Goal: Information Seeking & Learning: Learn about a topic

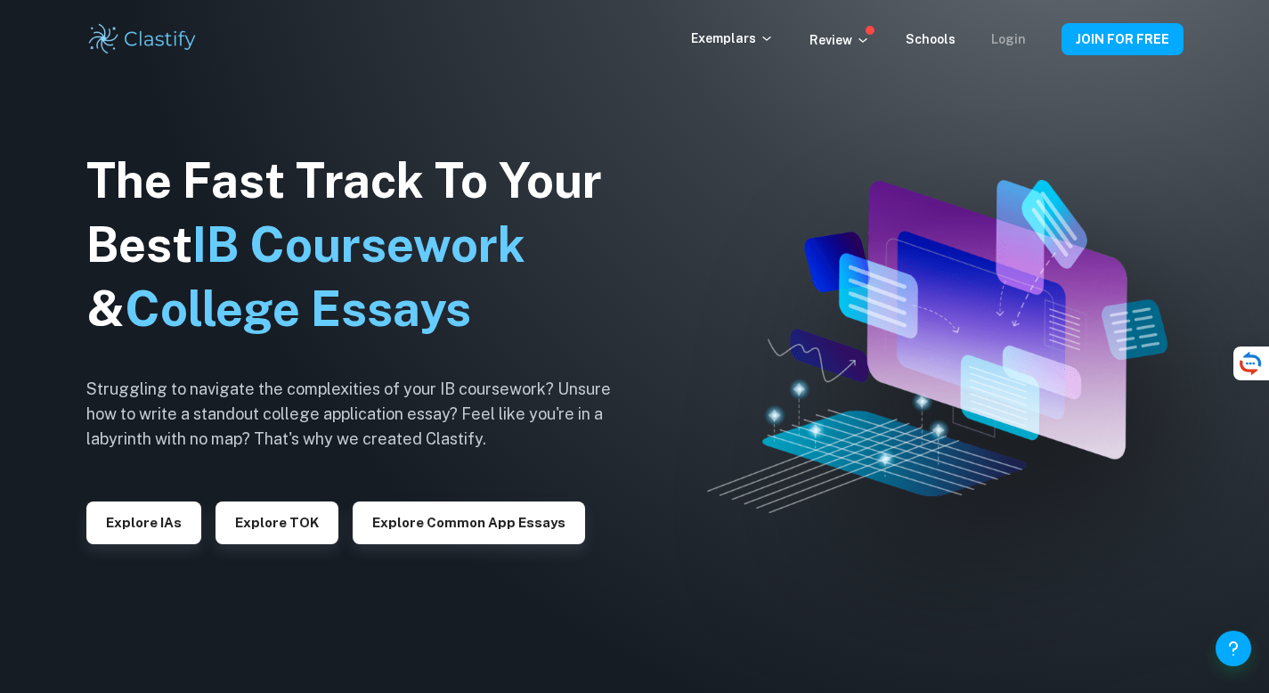
click at [1011, 38] on link "Login" at bounding box center [1008, 39] width 35 height 14
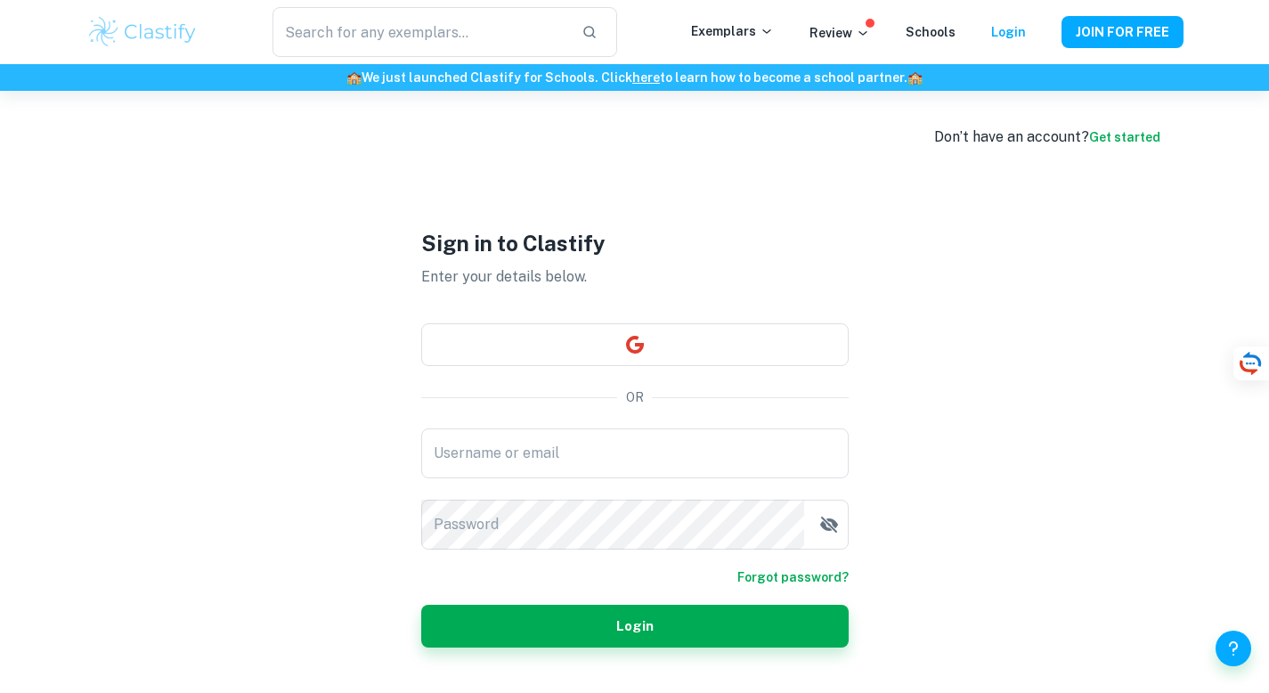
click at [480, 457] on input "Username or email" at bounding box center [635, 453] width 428 height 50
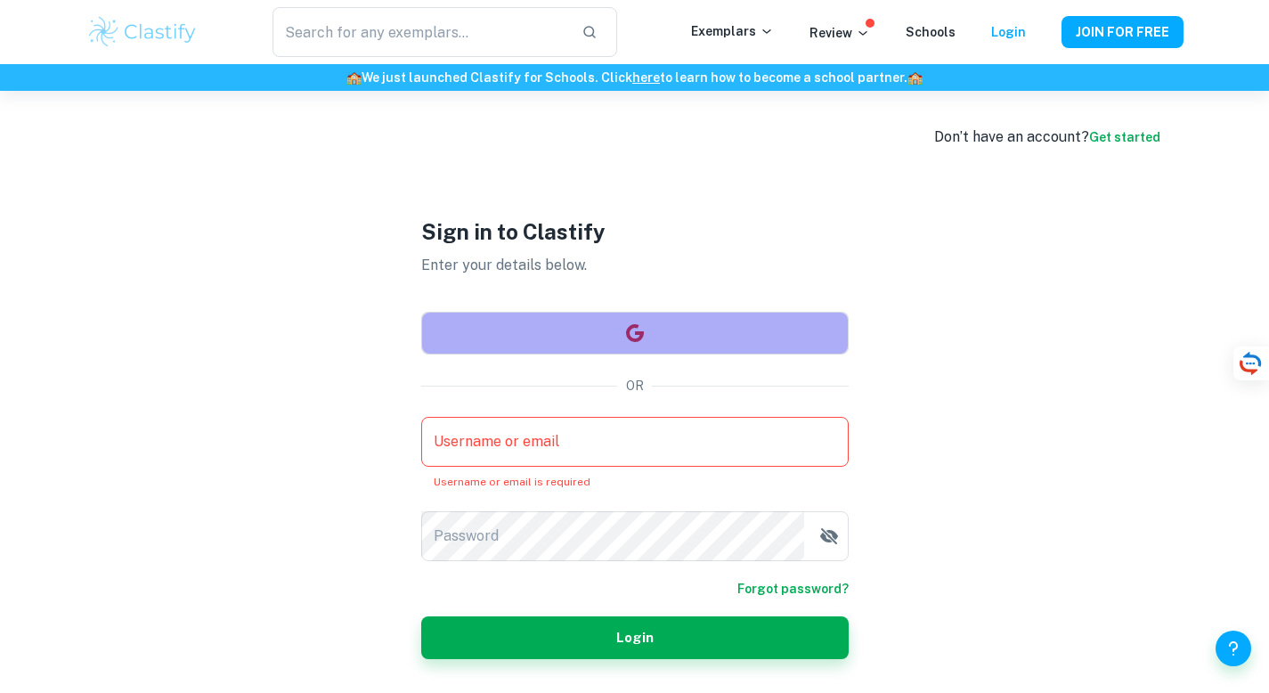
click at [556, 341] on button "button" at bounding box center [635, 333] width 428 height 43
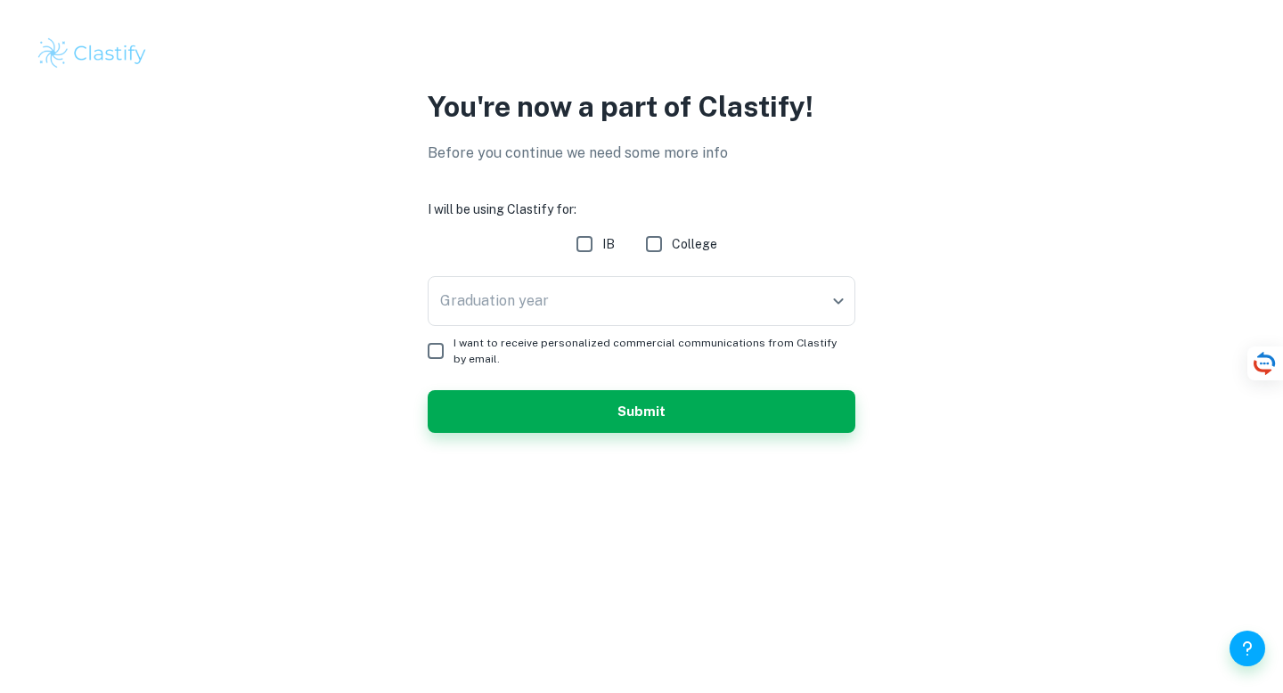
click at [592, 241] on input "IB" at bounding box center [585, 244] width 36 height 36
checkbox input "true"
click at [591, 287] on body "We value your privacy We use cookies to enhance your browsing experience, serve…" at bounding box center [641, 346] width 1283 height 693
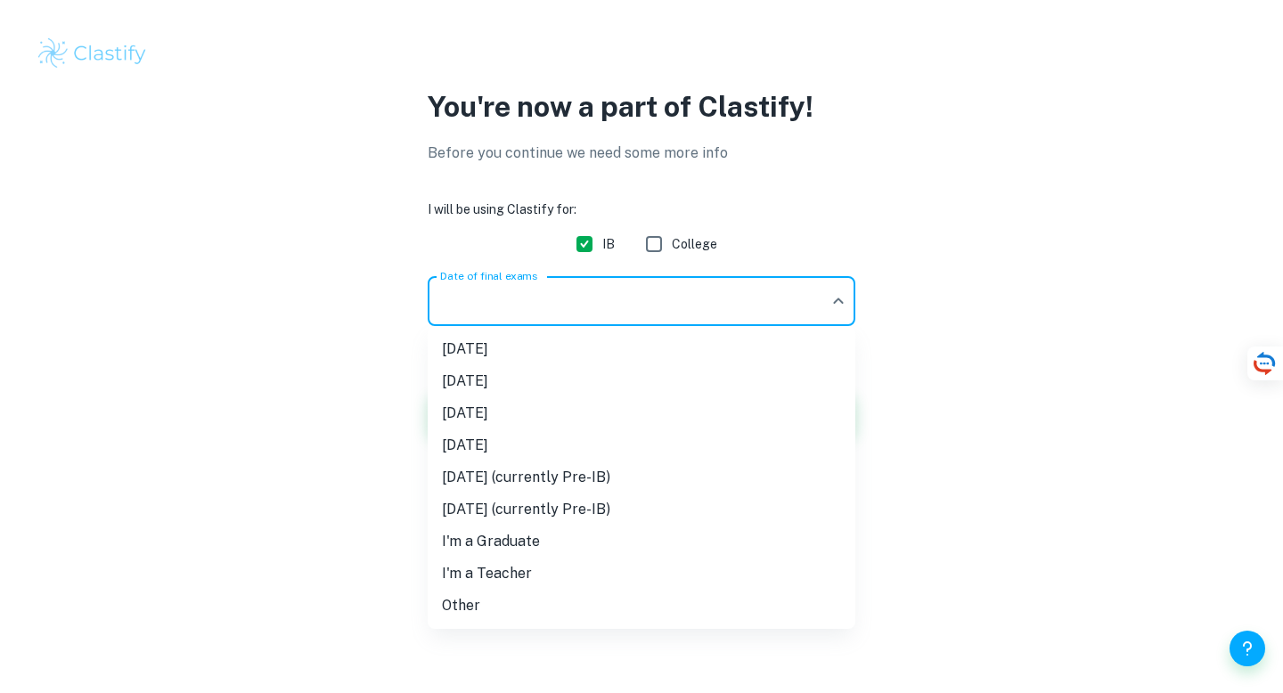
click at [603, 408] on li "[DATE]" at bounding box center [642, 413] width 428 height 32
type input "M26"
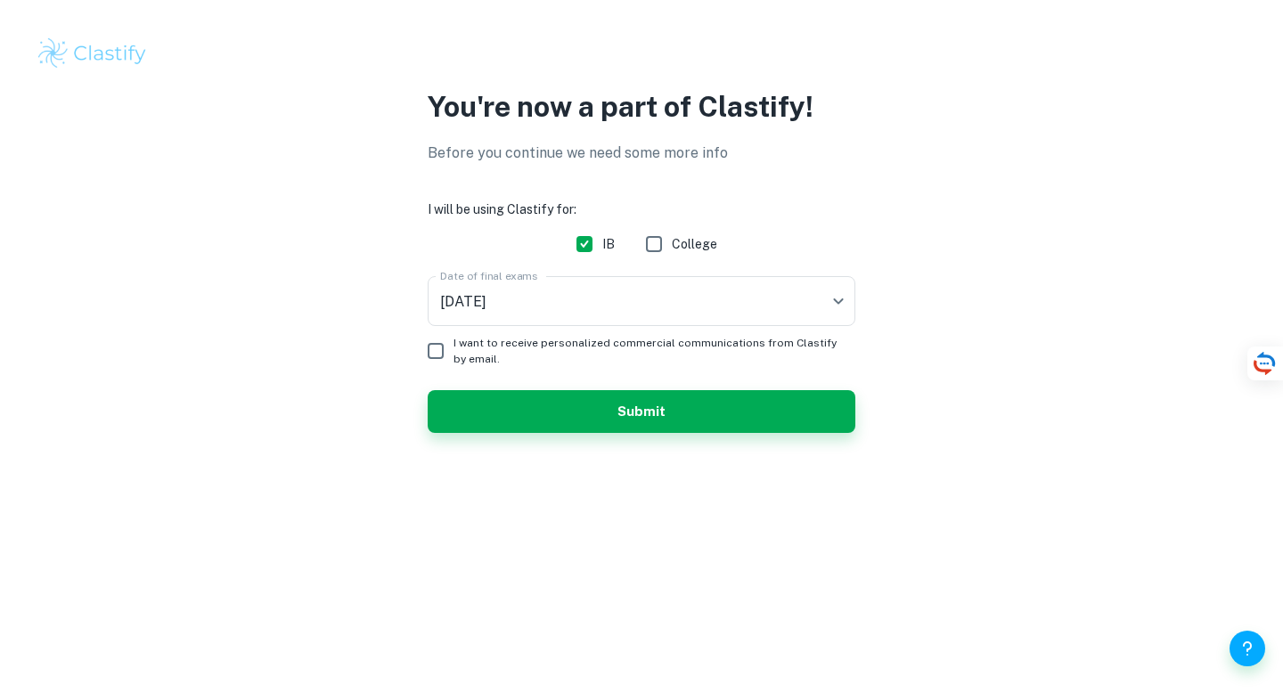
click at [583, 362] on span "I want to receive personalized commercial communications from Clastify by email." at bounding box center [647, 351] width 388 height 32
click at [453, 362] on input "I want to receive personalized commercial communications from Clastify by email." at bounding box center [436, 351] width 36 height 36
checkbox input "true"
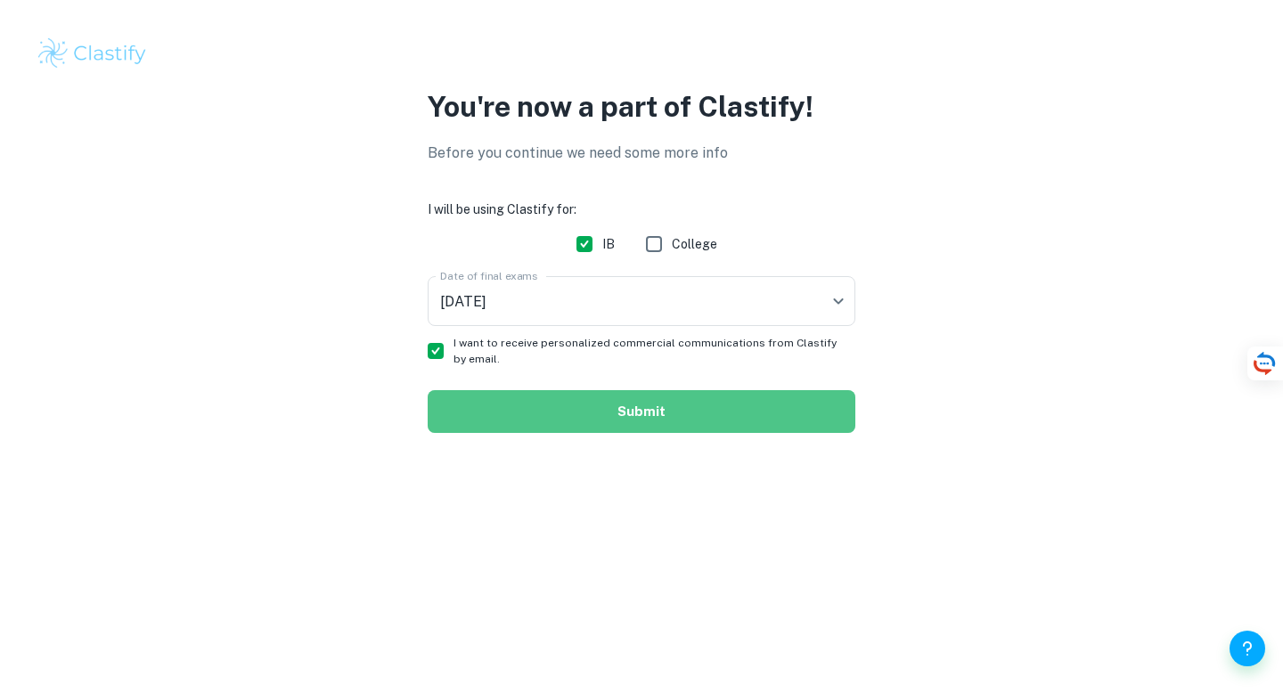
click at [598, 401] on button "Submit" at bounding box center [642, 411] width 428 height 43
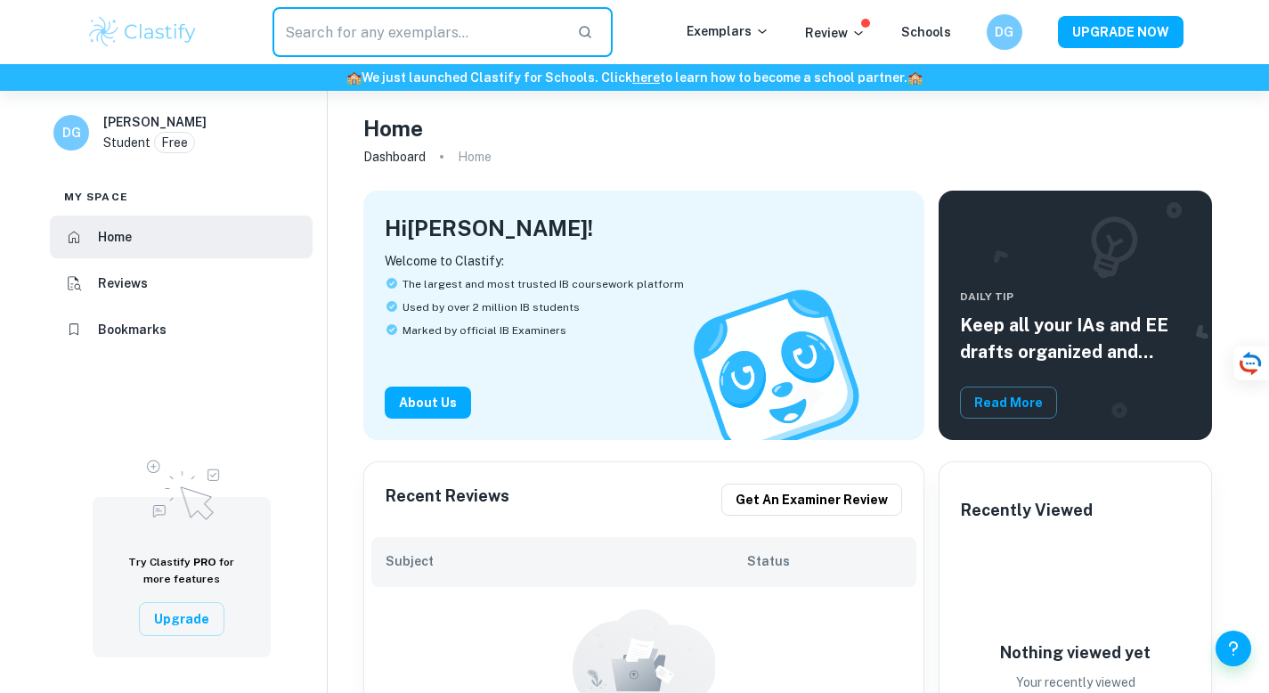
click at [446, 29] on input "text" at bounding box center [418, 32] width 291 height 50
type input "business management EE"
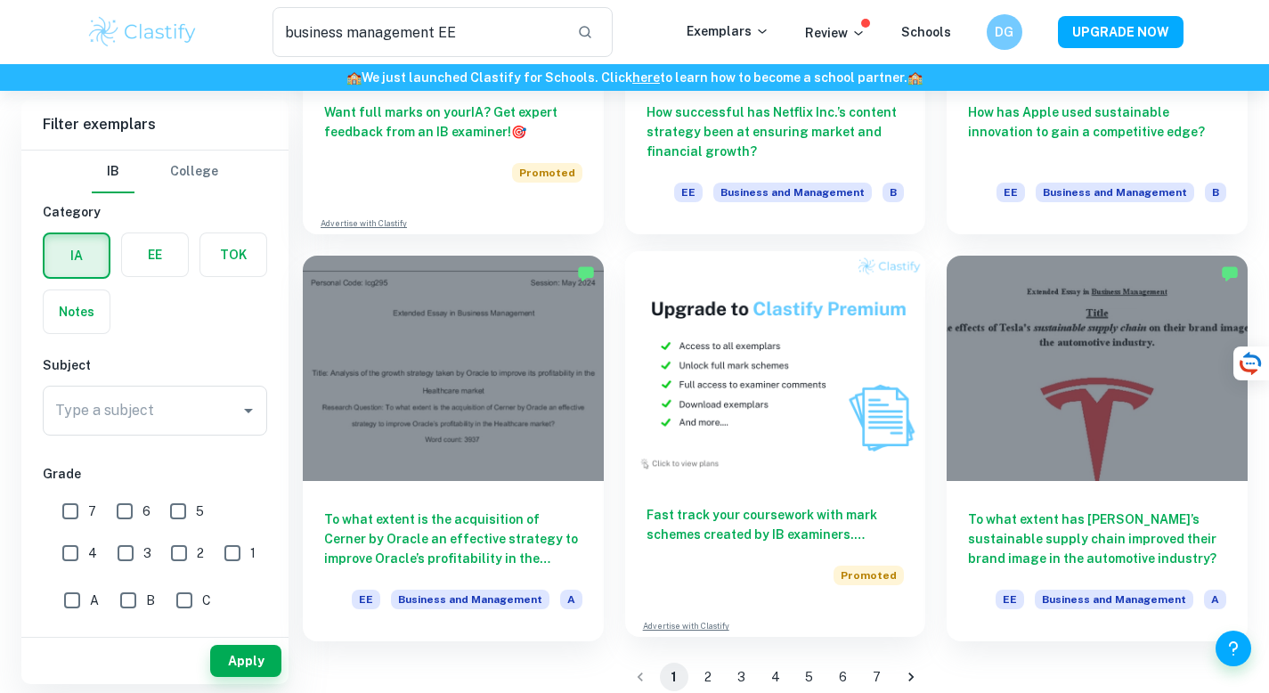
scroll to position [2810, 0]
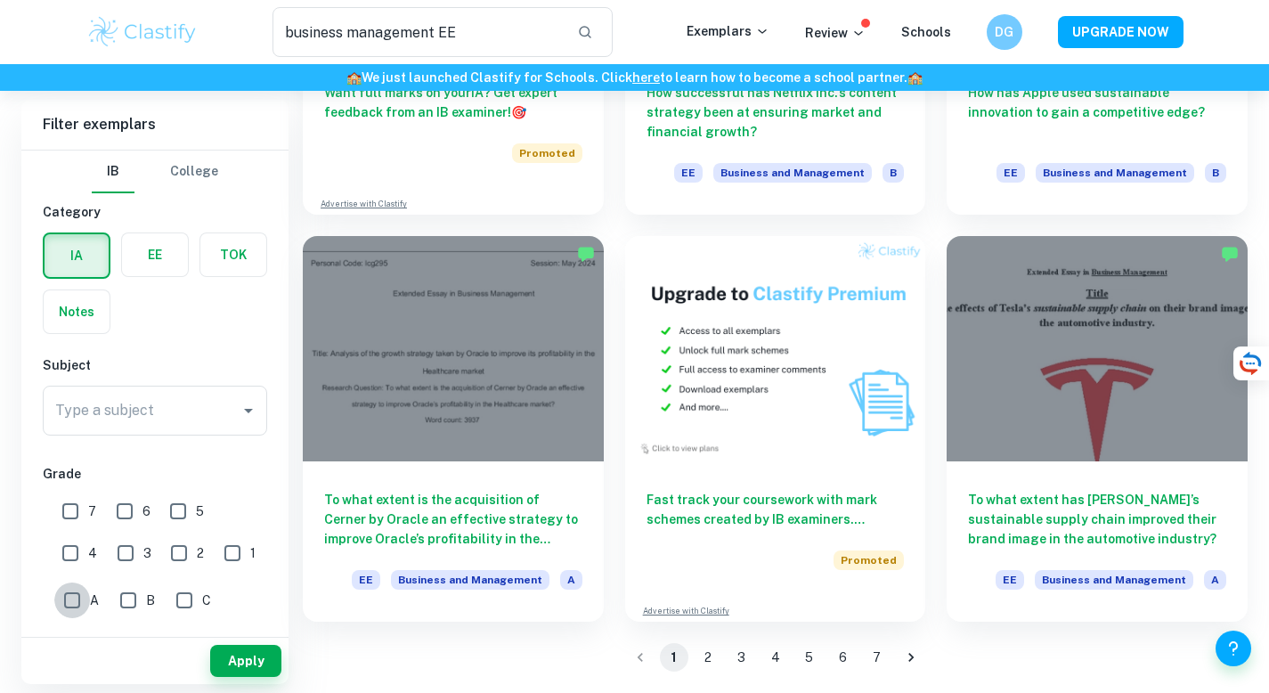
click at [77, 596] on input "A" at bounding box center [72, 601] width 36 height 36
checkbox input "true"
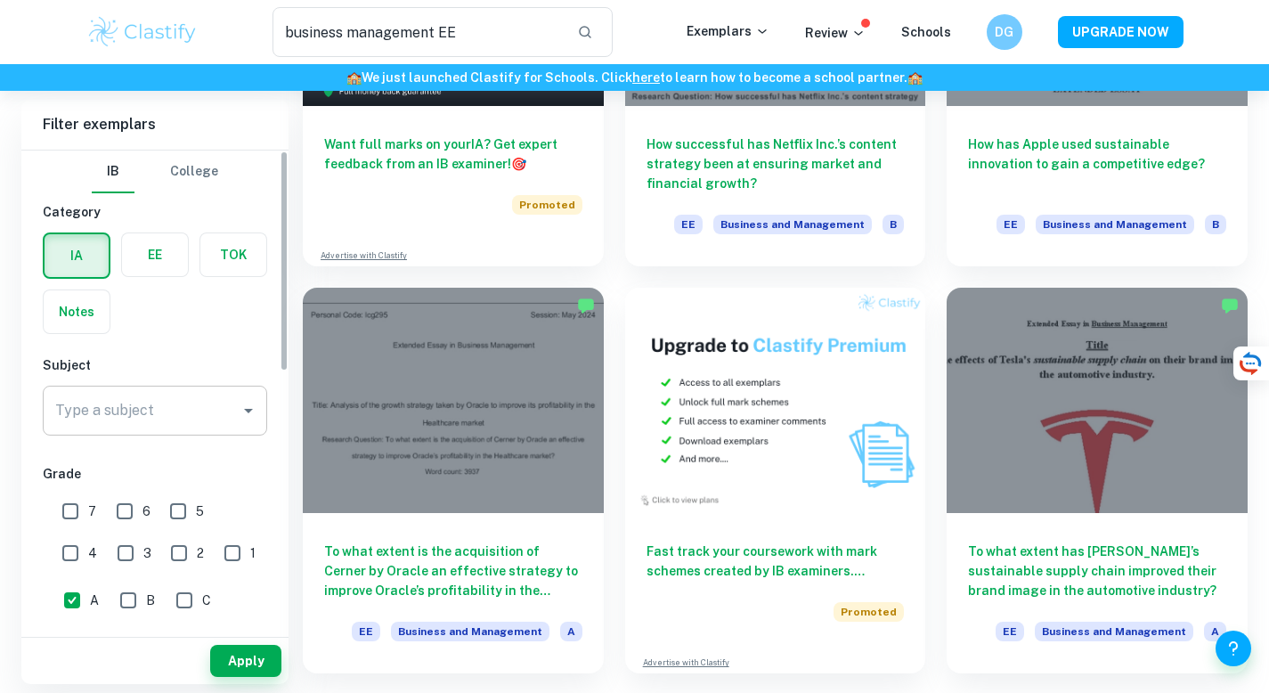
scroll to position [2757, 0]
click at [149, 265] on label "button" at bounding box center [155, 254] width 66 height 43
click at [0, 0] on input "radio" at bounding box center [0, 0] width 0 height 0
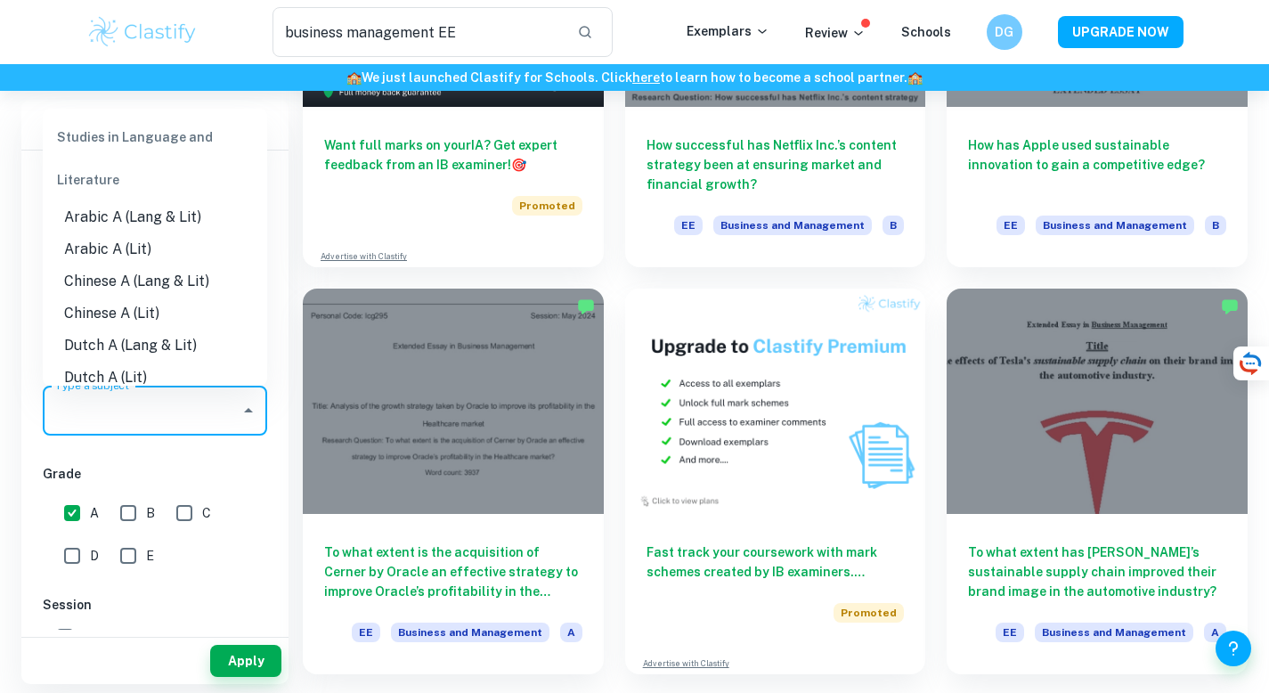
click at [173, 416] on input "Type a subject" at bounding box center [142, 411] width 182 height 34
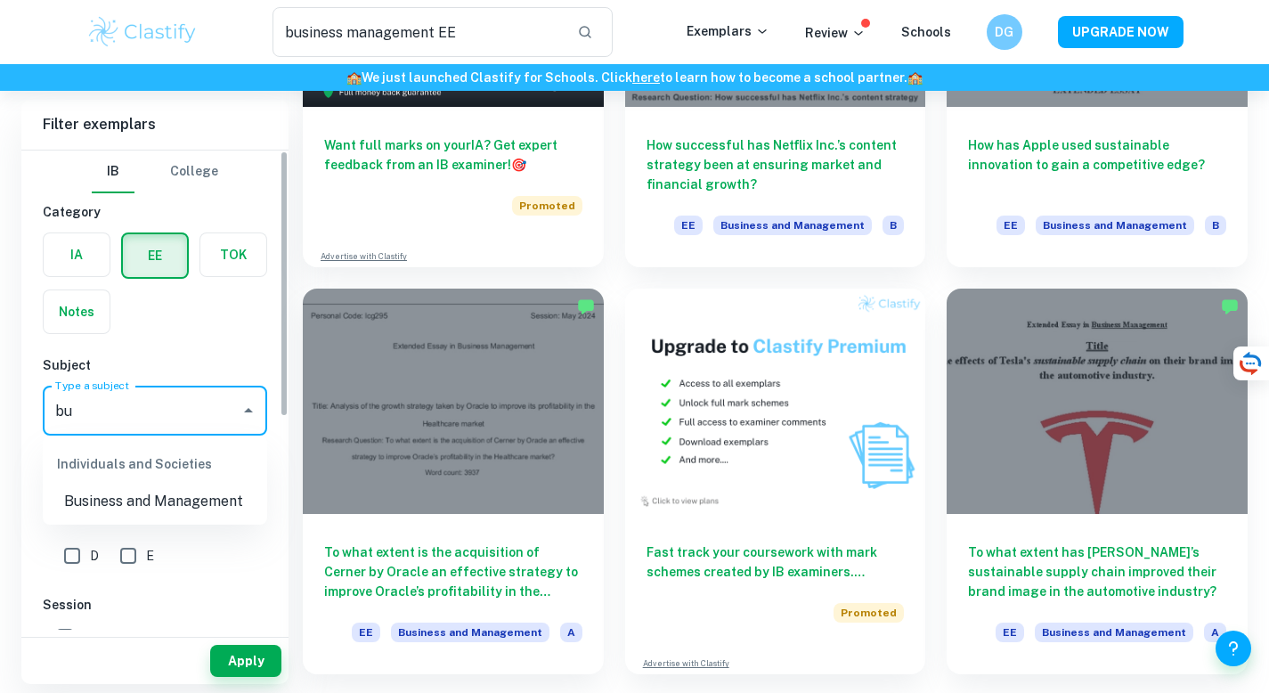
click at [167, 508] on li "Business and Management" at bounding box center [155, 502] width 224 height 32
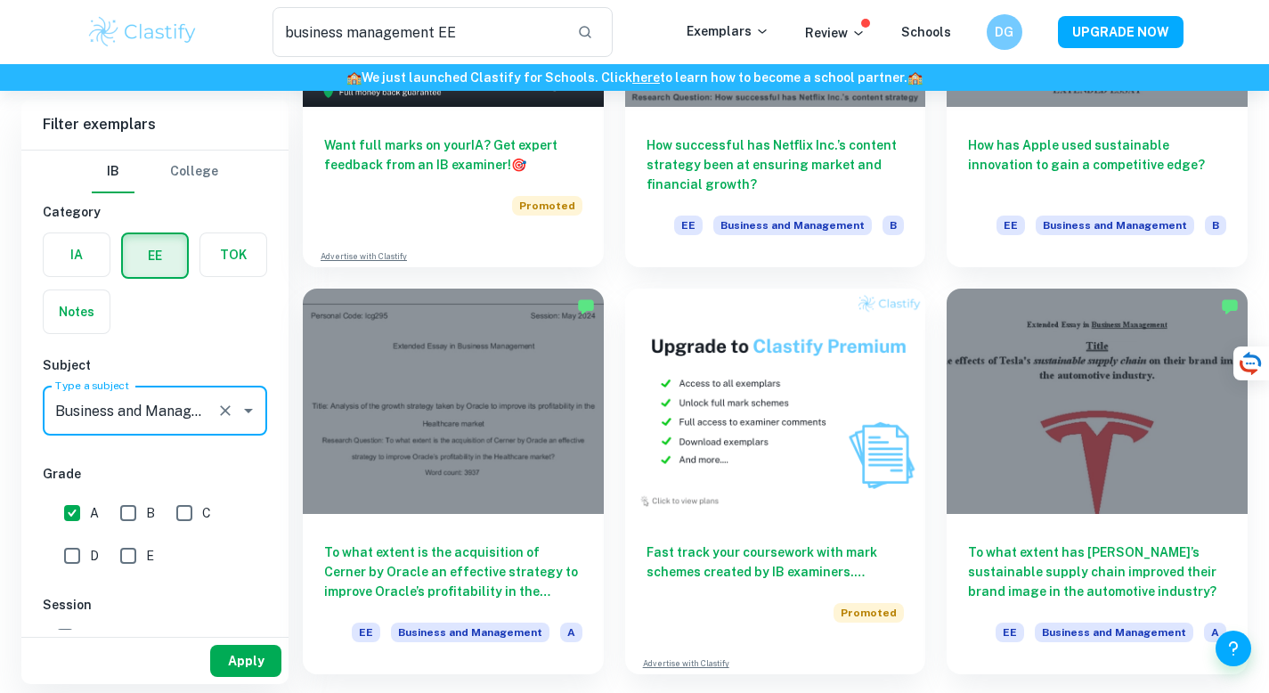
type input "Business and Management"
click at [245, 660] on button "Apply" at bounding box center [245, 661] width 71 height 32
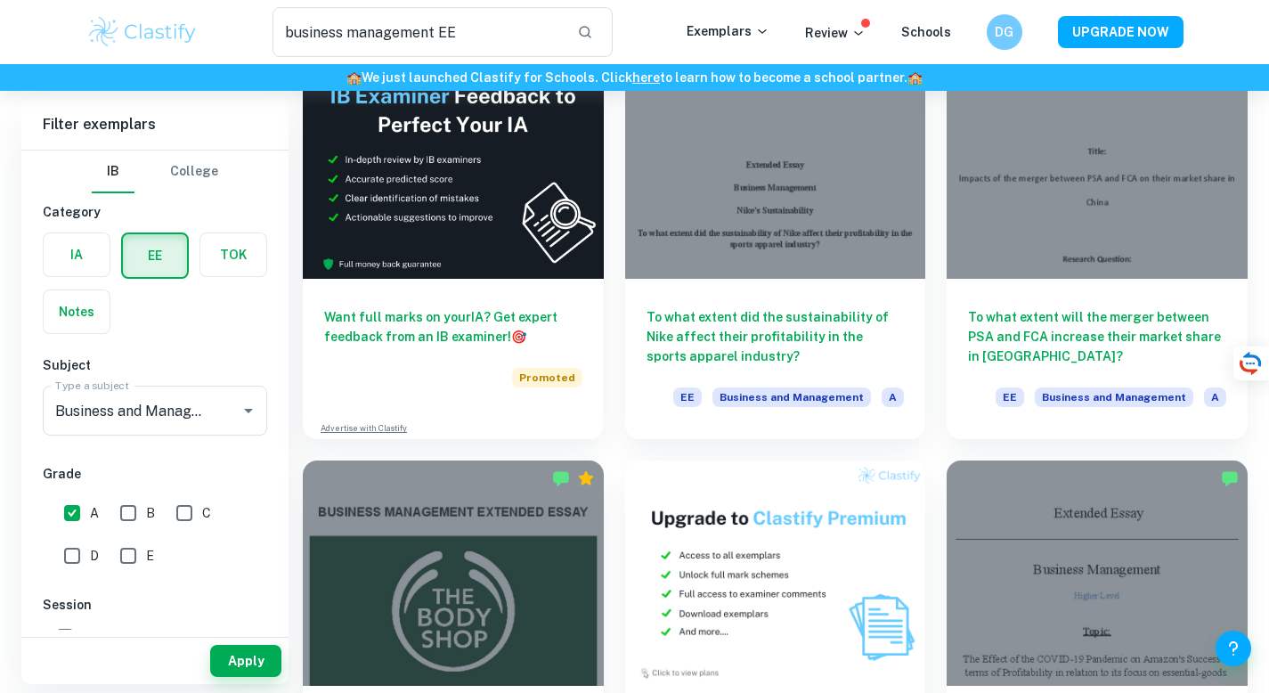
scroll to position [2810, 0]
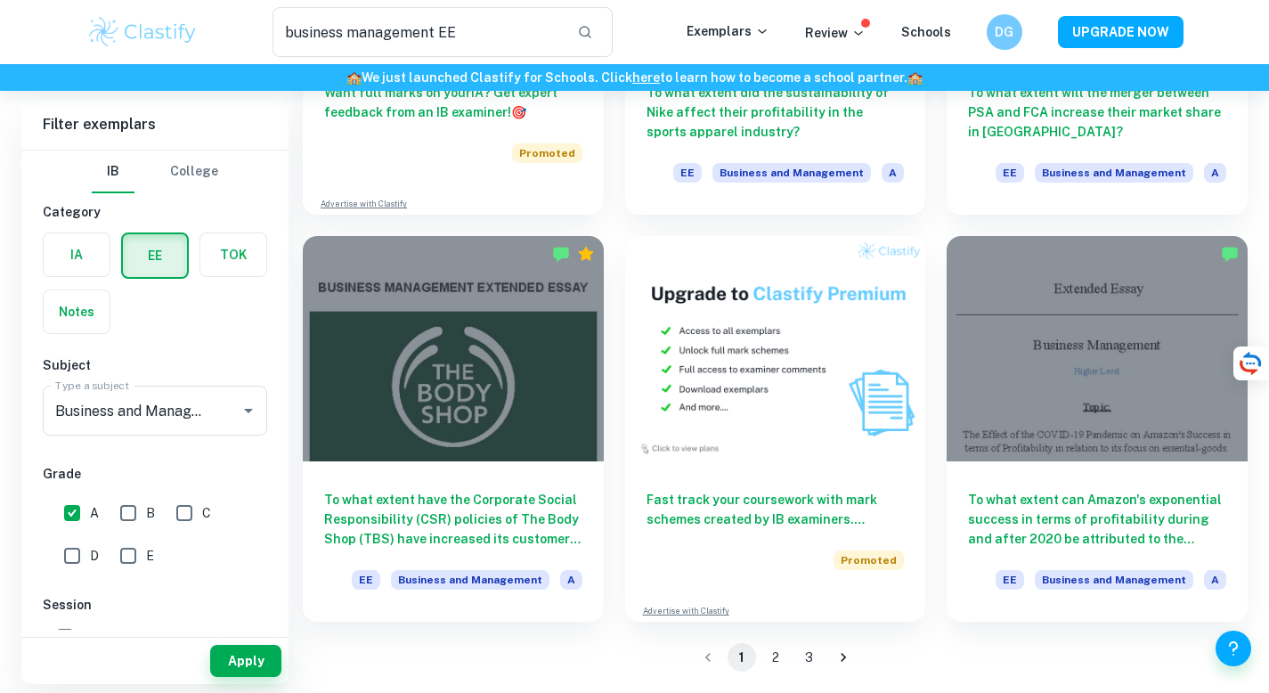
click at [779, 660] on button "2" at bounding box center [776, 657] width 29 height 29
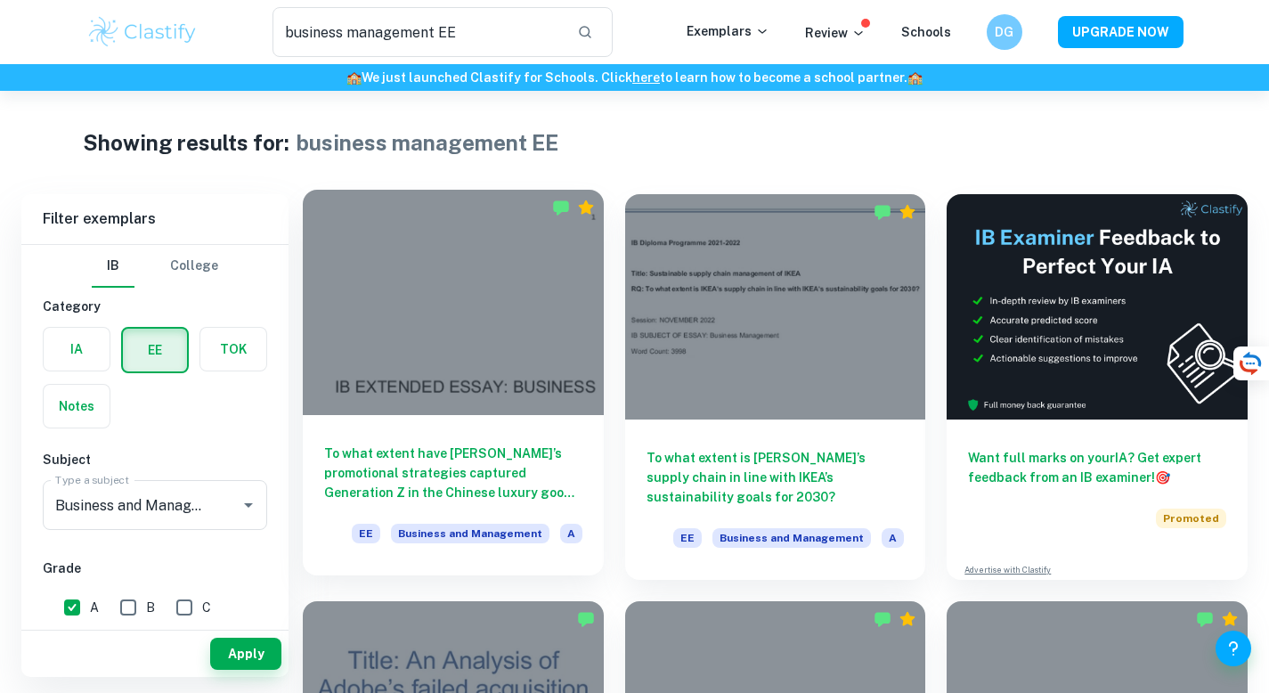
click at [465, 421] on div "To what extent have Gucci’s promotional strategies captured Generation Z in the…" at bounding box center [453, 495] width 301 height 160
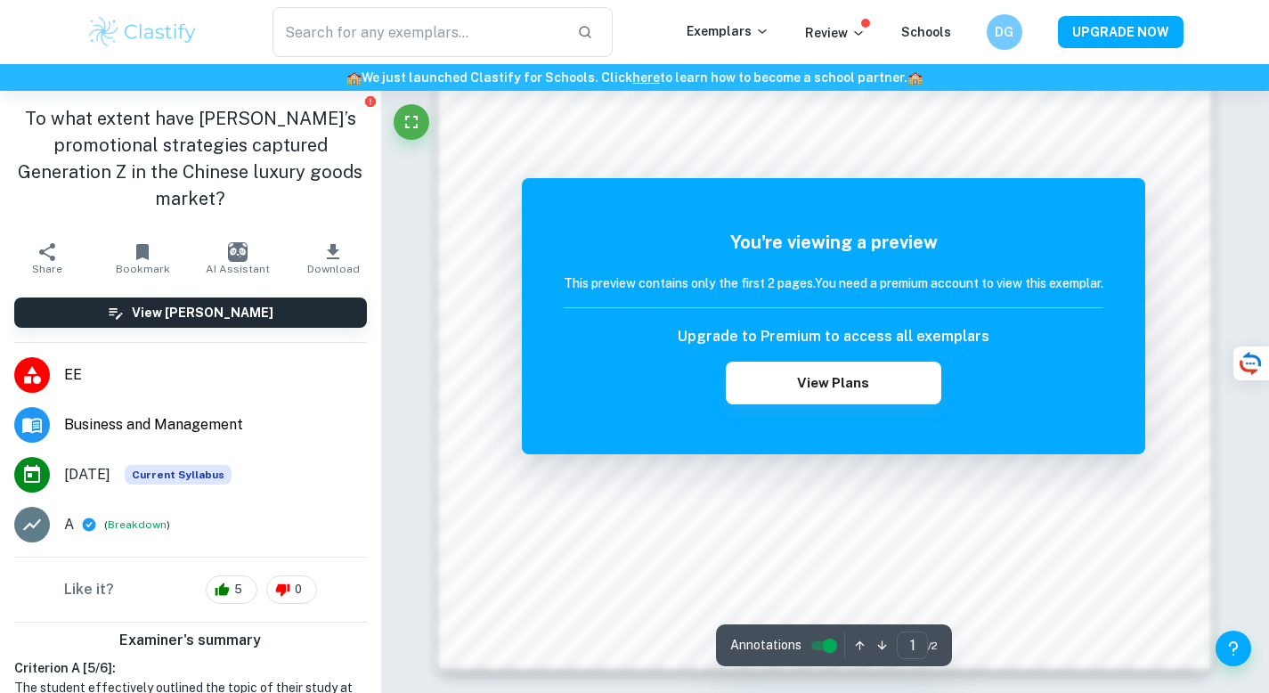
scroll to position [1276, 0]
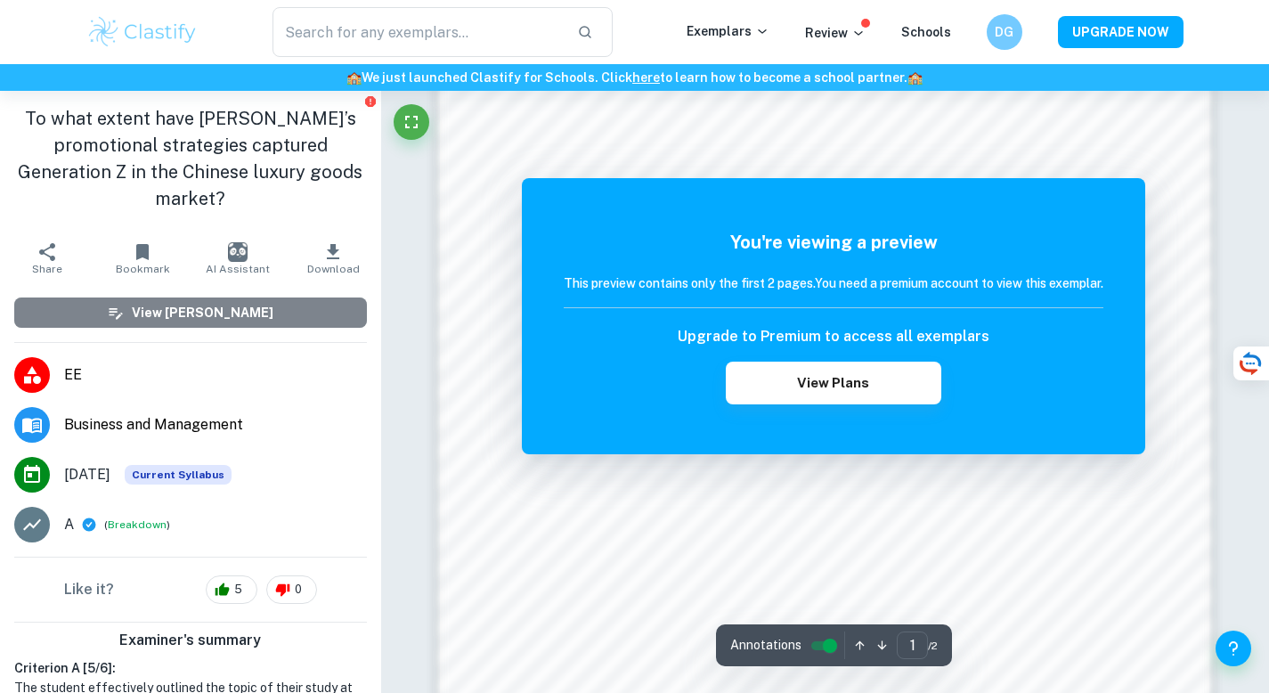
click at [284, 298] on button "View Mark Scheme" at bounding box center [190, 313] width 353 height 30
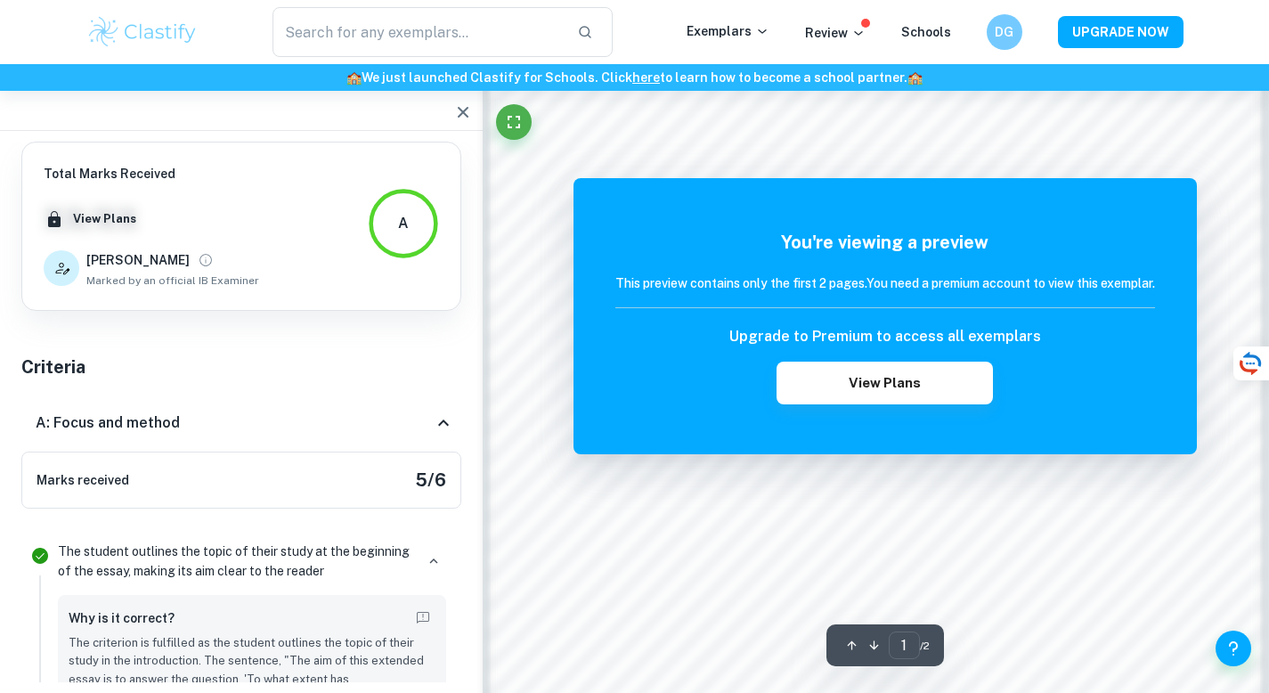
scroll to position [1314, 0]
type input "business management EE"
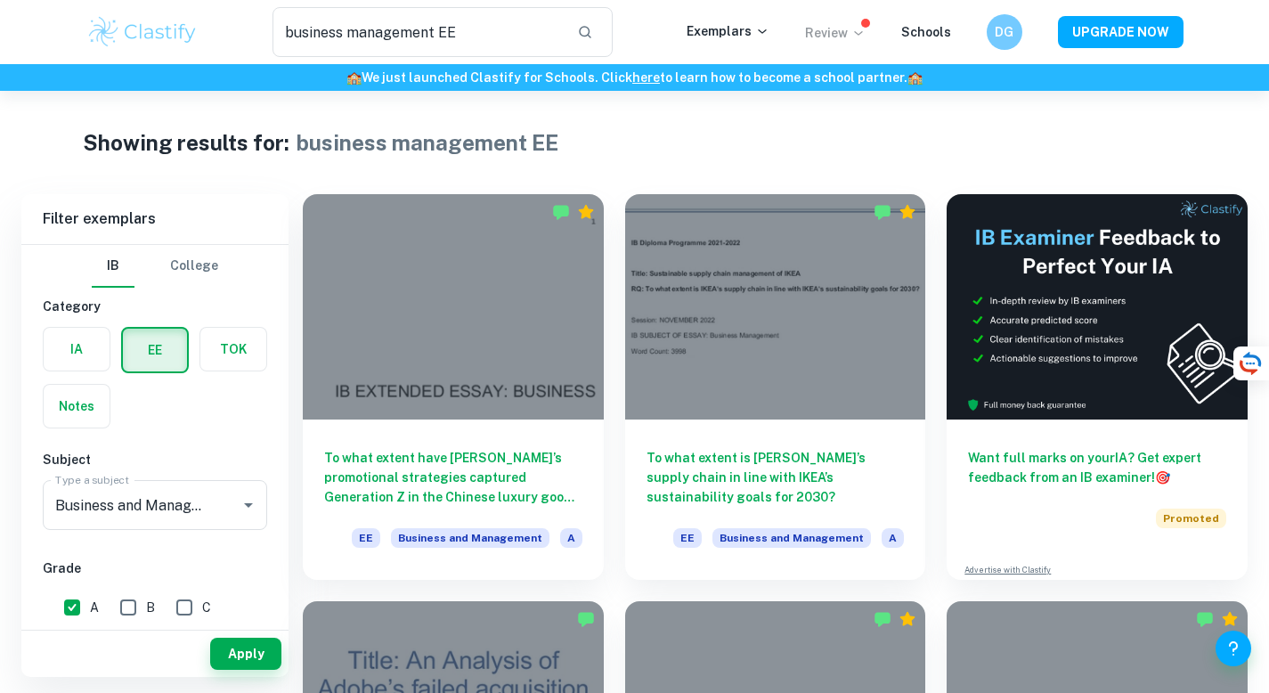
click at [861, 29] on icon at bounding box center [859, 33] width 14 height 14
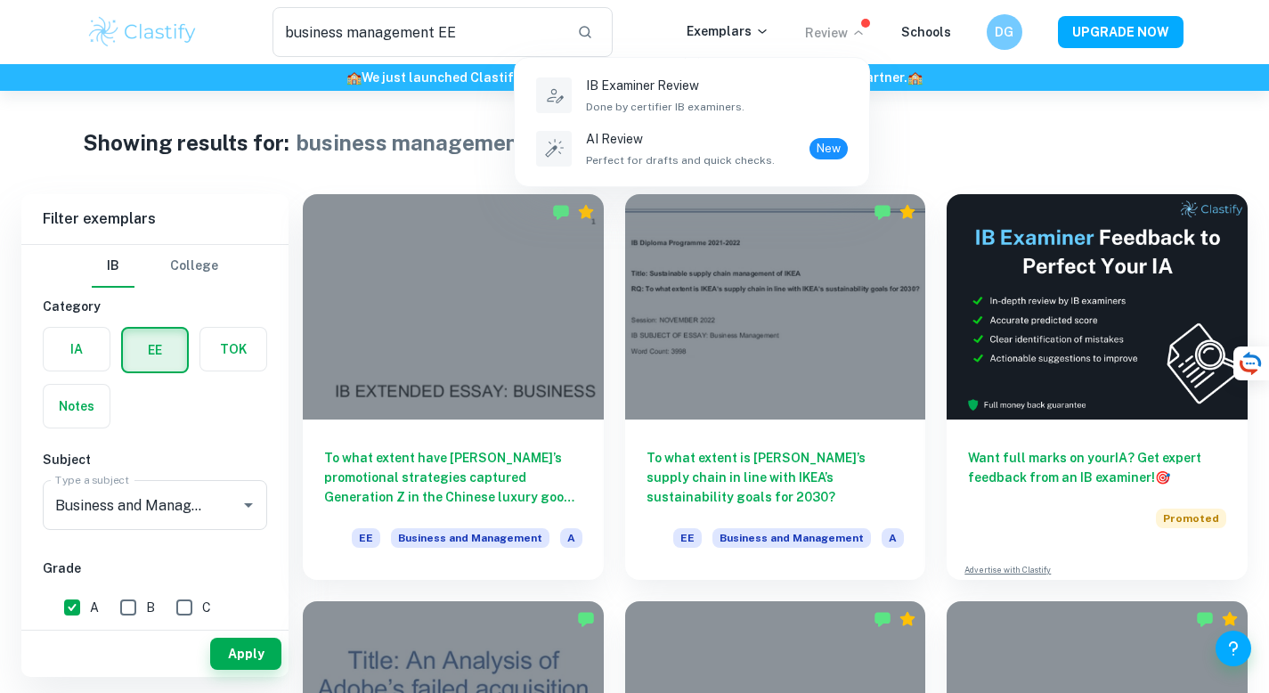
click at [861, 29] on div at bounding box center [634, 346] width 1269 height 693
